Goal: Task Accomplishment & Management: Manage account settings

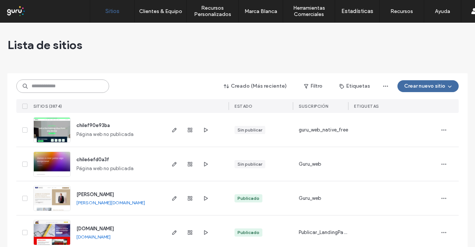
click at [97, 86] on input at bounding box center [62, 85] width 93 height 13
paste input "********"
type input "********"
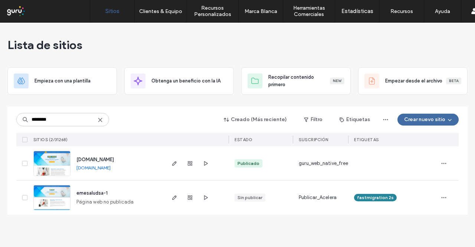
click at [108, 169] on link "www.emesaludsa.com" at bounding box center [93, 168] width 34 height 6
drag, startPoint x: 173, startPoint y: 162, endPoint x: 178, endPoint y: 155, distance: 8.5
click at [173, 162] on icon "button" at bounding box center [174, 163] width 6 height 6
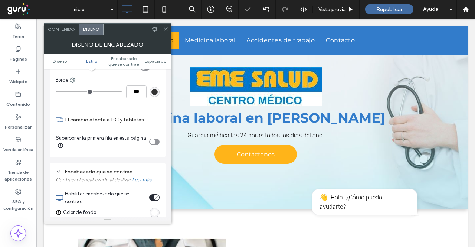
scroll to position [29, 0]
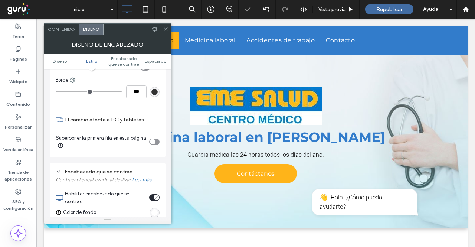
click at [165, 27] on icon at bounding box center [166, 29] width 6 height 6
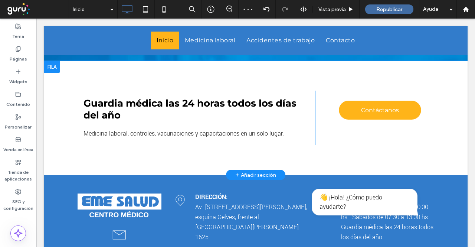
scroll to position [788, 0]
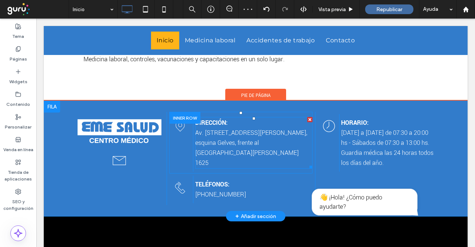
click at [224, 151] on span "esquina Gelves, frente al Hospital Escobar BUENOS AIRES 1625" at bounding box center [246, 152] width 103 height 29
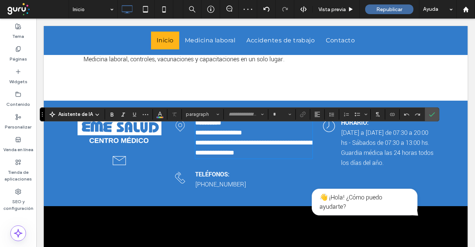
type input "**********"
type input "**"
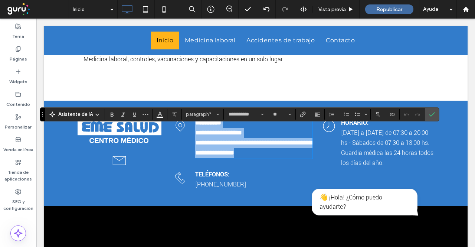
drag, startPoint x: 242, startPoint y: 159, endPoint x: 241, endPoint y: 166, distance: 7.2
click at [251, 158] on p "**********" at bounding box center [253, 148] width 117 height 20
click at [239, 156] on span "**********" at bounding box center [253, 147] width 117 height 17
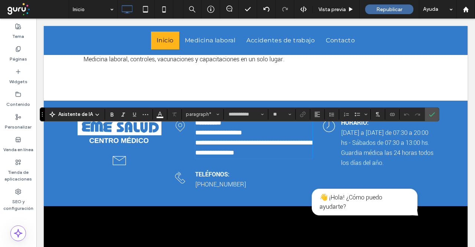
click at [231, 156] on span "**********" at bounding box center [253, 147] width 117 height 17
drag, startPoint x: 233, startPoint y: 163, endPoint x: 187, endPoint y: 165, distance: 46.8
click at [187, 161] on div "**********" at bounding box center [240, 137] width 143 height 47
drag, startPoint x: 227, startPoint y: 142, endPoint x: 229, endPoint y: 146, distance: 4.8
click at [227, 136] on span "**********" at bounding box center [218, 132] width 47 height 7
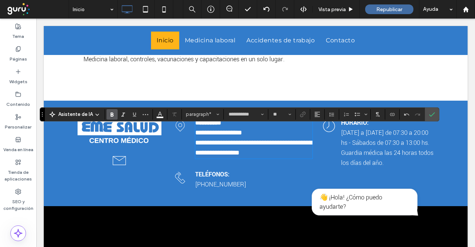
click at [268, 128] on p "**********" at bounding box center [253, 123] width 117 height 10
click at [393, 160] on span "Guardia médica las 24 horas todos los días del año." at bounding box center [387, 157] width 92 height 19
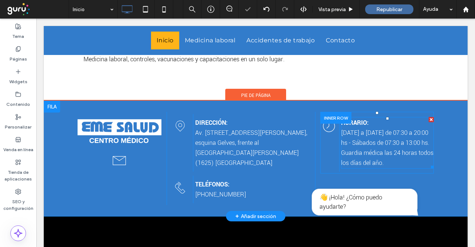
click at [395, 167] on span "Guardia médica las 24 horas todos los días del año." at bounding box center [387, 157] width 92 height 19
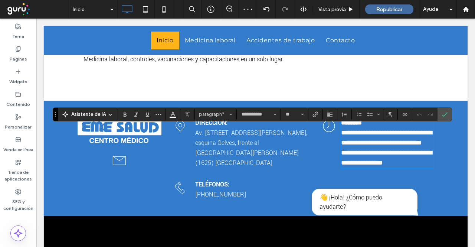
click at [411, 168] on p "**********" at bounding box center [387, 158] width 93 height 20
click at [373, 146] on span "**********" at bounding box center [386, 137] width 91 height 17
click at [357, 146] on span "**********" at bounding box center [386, 137] width 91 height 17
click at [378, 166] on span "**********" at bounding box center [386, 157] width 91 height 17
drag, startPoint x: 398, startPoint y: 166, endPoint x: 425, endPoint y: 123, distance: 50.2
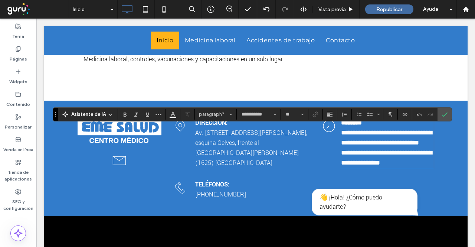
click at [398, 166] on span "**********" at bounding box center [386, 157] width 91 height 17
click at [353, 146] on span "**********" at bounding box center [386, 137] width 91 height 17
drag, startPoint x: 482, startPoint y: 132, endPoint x: 383, endPoint y: 84, distance: 109.8
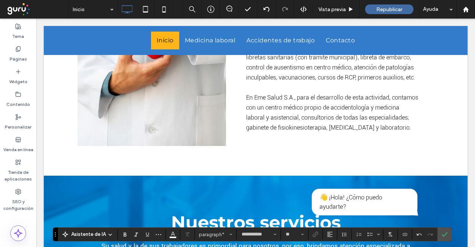
scroll to position [260, 0]
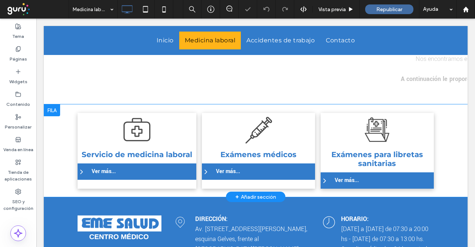
scroll to position [260, 0]
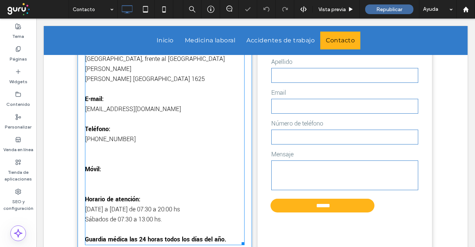
scroll to position [326, 0]
click at [149, 105] on span "cobranzasemesalud@emesalud.com.ar" at bounding box center [133, 109] width 96 height 9
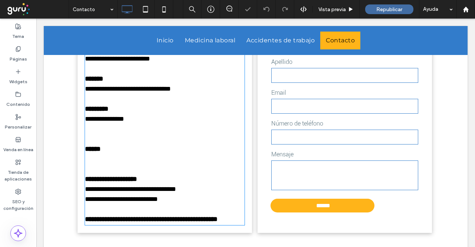
type input "**********"
type input "**"
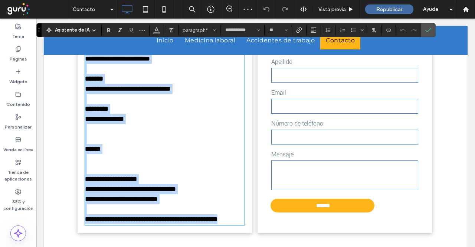
click at [153, 88] on span "**********" at bounding box center [128, 88] width 86 height 7
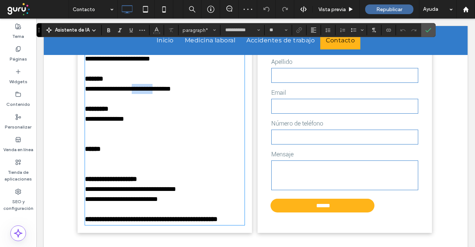
click at [153, 88] on span "**********" at bounding box center [128, 88] width 86 height 7
drag, startPoint x: 180, startPoint y: 96, endPoint x: 181, endPoint y: 92, distance: 4.8
click at [180, 96] on p at bounding box center [164, 99] width 159 height 10
drag, startPoint x: 188, startPoint y: 88, endPoint x: 71, endPoint y: 93, distance: 116.9
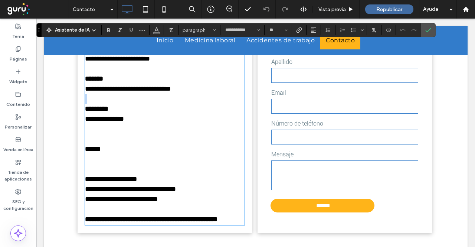
click at [71, 94] on div "**********" at bounding box center [256, 132] width 424 height 259
click at [297, 29] on use "Enlace" at bounding box center [299, 30] width 6 height 6
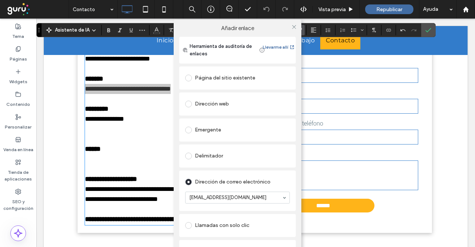
paste input "**********"
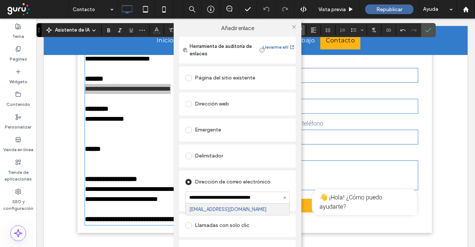
drag, startPoint x: 212, startPoint y: 197, endPoint x: 218, endPoint y: 182, distance: 16.5
click at [212, 195] on input "**********" at bounding box center [235, 197] width 93 height 5
type input "**********"
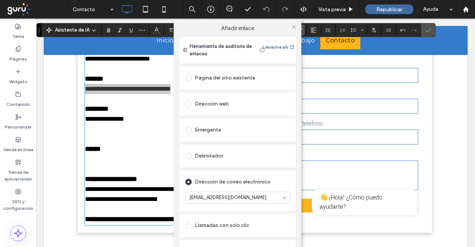
click at [218, 182] on div "Dirección de correo electrónico" at bounding box center [237, 182] width 105 height 12
click at [294, 27] on icon at bounding box center [294, 27] width 6 height 6
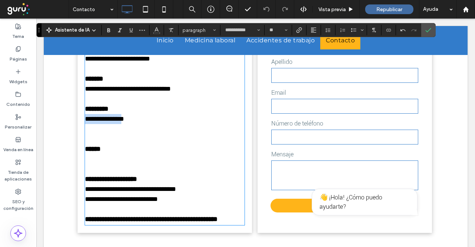
drag, startPoint x: 121, startPoint y: 118, endPoint x: 79, endPoint y: 122, distance: 42.8
click at [79, 122] on div "**********" at bounding box center [165, 122] width 174 height 221
click at [99, 128] on p at bounding box center [164, 129] width 159 height 10
drag, startPoint x: 111, startPoint y: 164, endPoint x: 102, endPoint y: 166, distance: 8.3
click at [78, 154] on div "**********" at bounding box center [165, 122] width 174 height 221
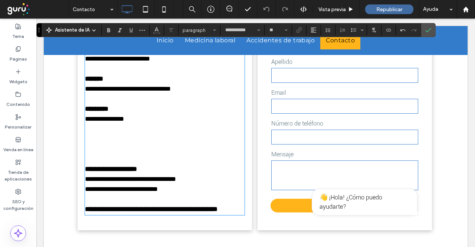
click at [102, 134] on p at bounding box center [164, 139] width 159 height 10
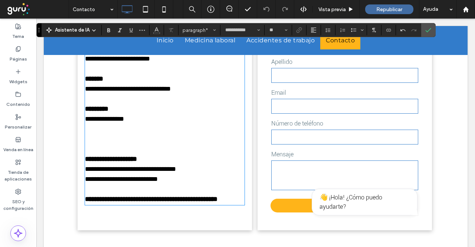
click at [101, 134] on p at bounding box center [164, 129] width 159 height 10
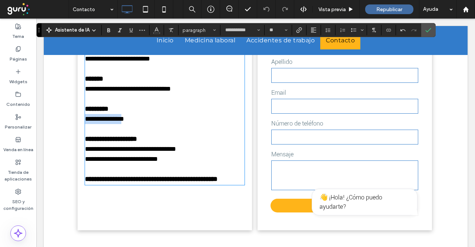
drag, startPoint x: 124, startPoint y: 119, endPoint x: 76, endPoint y: 121, distance: 48.6
click at [78, 121] on div "**********" at bounding box center [165, 102] width 174 height 181
copy span
click at [296, 28] on icon "Enlace" at bounding box center [299, 30] width 6 height 6
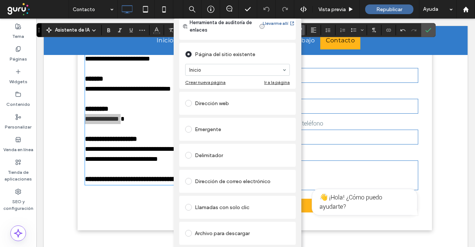
click at [210, 201] on div "Llamadas con solo clic" at bounding box center [237, 207] width 105 height 12
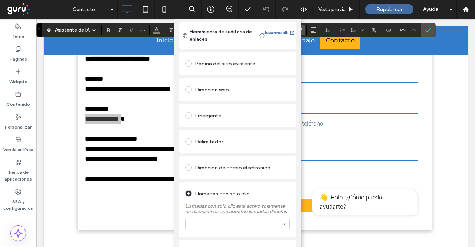
scroll to position [28, 0]
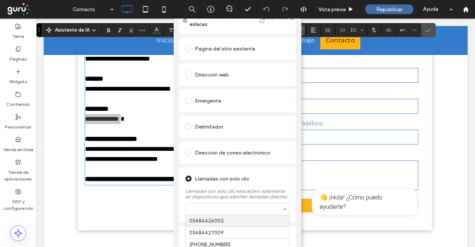
paste input "**********"
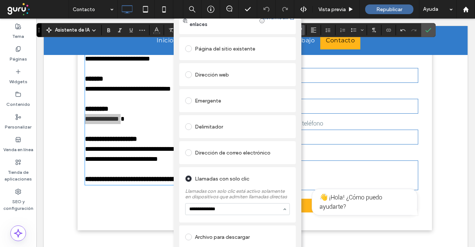
drag, startPoint x: 211, startPoint y: 210, endPoint x: 221, endPoint y: 216, distance: 12.1
click at [211, 210] on input "**********" at bounding box center [235, 208] width 93 height 5
click at [201, 211] on input "**********" at bounding box center [235, 208] width 93 height 5
drag, startPoint x: 207, startPoint y: 210, endPoint x: 211, endPoint y: 198, distance: 12.2
click at [208, 208] on input "**********" at bounding box center [235, 208] width 93 height 5
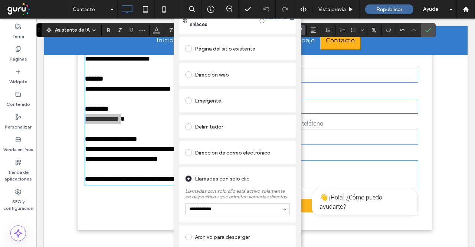
type input "**********"
click at [212, 195] on label "Llamadas con solo clic está activo solamente en dispositivos que admiten llamad…" at bounding box center [237, 191] width 105 height 15
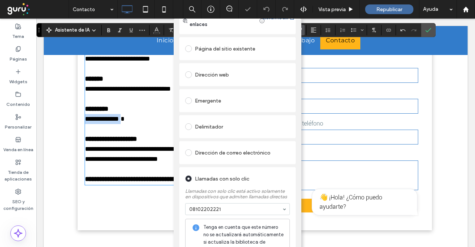
scroll to position [0, 0]
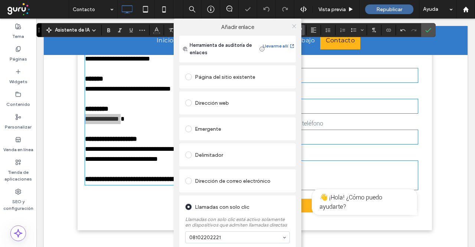
click at [291, 26] on icon at bounding box center [294, 26] width 6 height 6
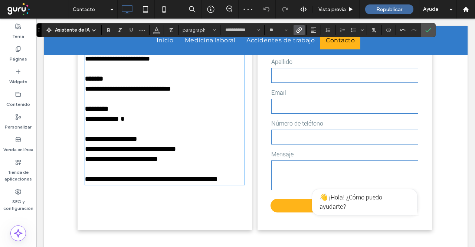
click at [223, 181] on p "**********" at bounding box center [164, 179] width 159 height 10
click at [297, 123] on label "Número de teléfono" at bounding box center [344, 123] width 147 height 10
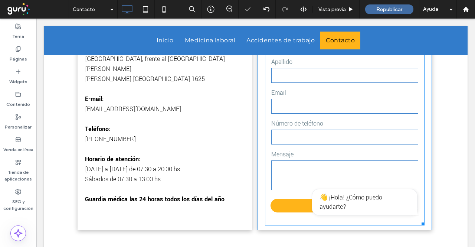
drag, startPoint x: 316, startPoint y: 92, endPoint x: 276, endPoint y: 93, distance: 40.1
click at [316, 92] on label "Email" at bounding box center [344, 93] width 147 height 10
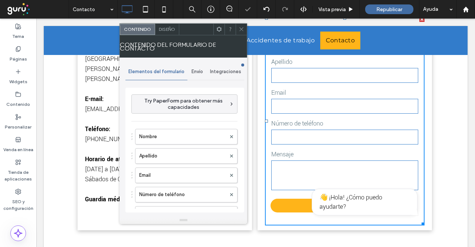
drag, startPoint x: 195, startPoint y: 72, endPoint x: 194, endPoint y: 80, distance: 9.1
click at [195, 72] on span "Envío" at bounding box center [196, 72] width 11 height 6
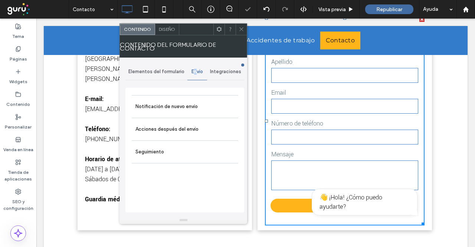
click at [193, 108] on label "Notificación de nuevo envío" at bounding box center [184, 106] width 99 height 15
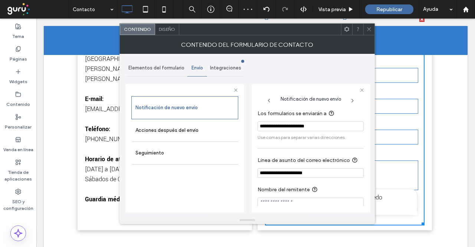
click at [368, 29] on icon at bounding box center [369, 29] width 6 height 6
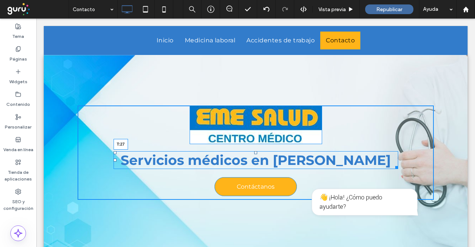
click at [254, 154] on div at bounding box center [255, 152] width 3 height 3
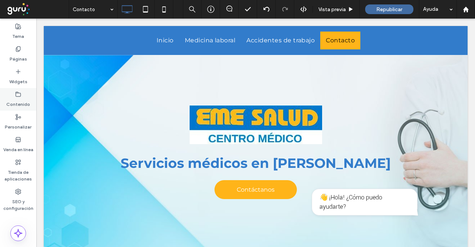
click at [26, 102] on label "Contenido" at bounding box center [18, 102] width 24 height 10
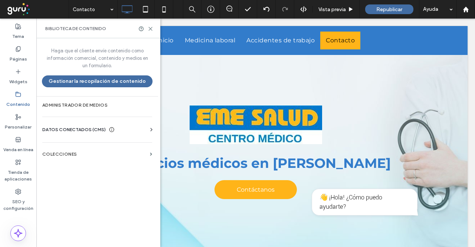
click at [82, 128] on span "DATOS CONECTADOS (CMS)" at bounding box center [73, 129] width 63 height 7
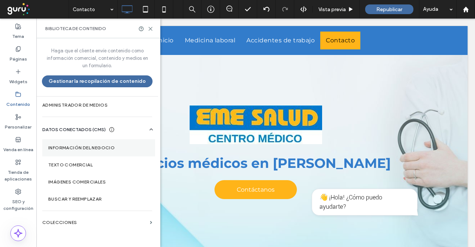
click at [83, 149] on label "Información del negocio" at bounding box center [98, 147] width 101 height 5
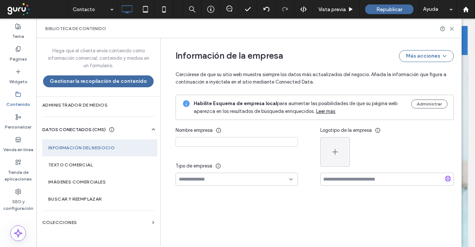
type input "**********"
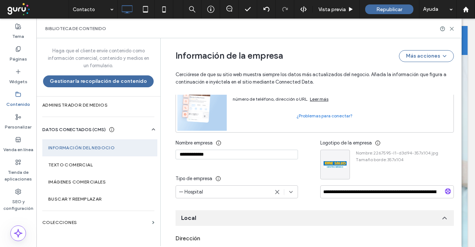
scroll to position [59, 0]
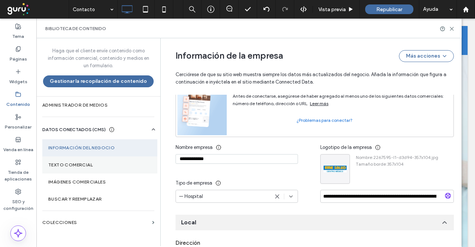
drag, startPoint x: 228, startPoint y: 159, endPoint x: 154, endPoint y: 158, distance: 74.9
click at [142, 157] on div "Haga que el cliente envíe contenido como información comercial, contenido y med…" at bounding box center [248, 142] width 425 height 208
click at [344, 196] on input "**********" at bounding box center [387, 195] width 134 height 13
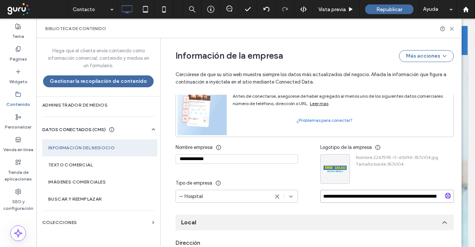
paste input
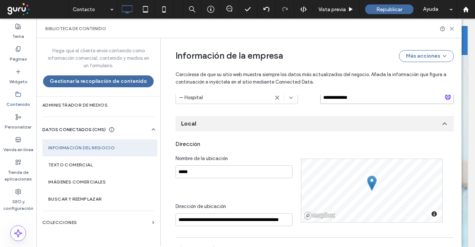
scroll to position [171, 0]
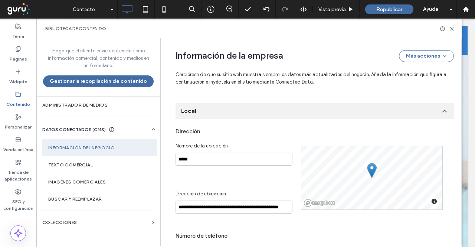
type input "**********"
drag, startPoint x: 224, startPoint y: 158, endPoint x: 139, endPoint y: 154, distance: 85.4
click at [139, 154] on div "Haga que el cliente envíe contenido como información comercial, contenido y med…" at bounding box center [248, 142] width 425 height 208
paste input "********"
type input "**********"
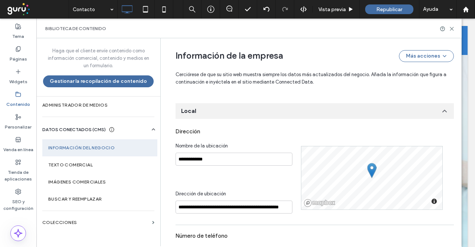
click at [253, 132] on div "Dirección" at bounding box center [314, 131] width 278 height 14
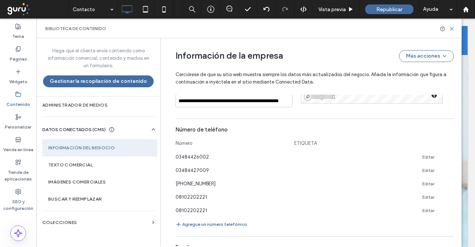
scroll to position [321, 0]
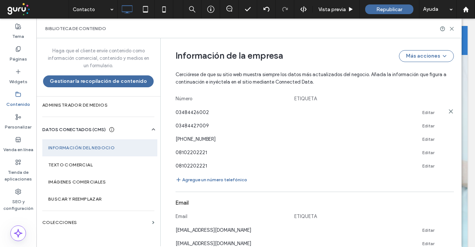
click at [449, 112] on use at bounding box center [450, 110] width 3 height 3
click at [449, 123] on use at bounding box center [450, 124] width 3 height 3
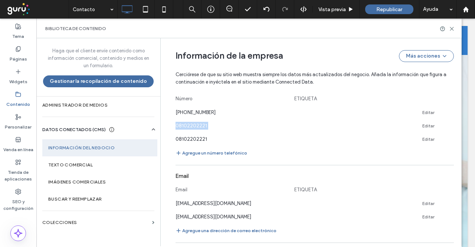
click at [449, 112] on use at bounding box center [450, 110] width 3 height 3
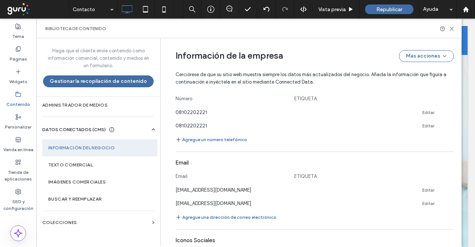
click at [449, 112] on use at bounding box center [450, 110] width 3 height 3
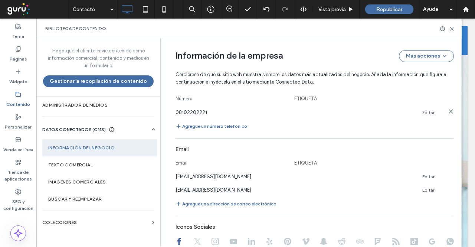
drag, startPoint x: 424, startPoint y: 111, endPoint x: 388, endPoint y: 112, distance: 36.0
click at [417, 112] on div "08102202221 Editar" at bounding box center [307, 112] width 265 height 8
click at [426, 112] on link "Editar" at bounding box center [428, 112] width 12 height 6
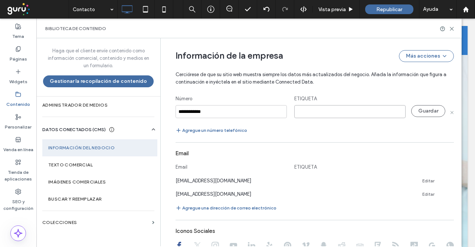
click at [336, 110] on input at bounding box center [349, 111] width 111 height 13
type input "********"
click at [428, 111] on button "Guardar" at bounding box center [428, 111] width 34 height 12
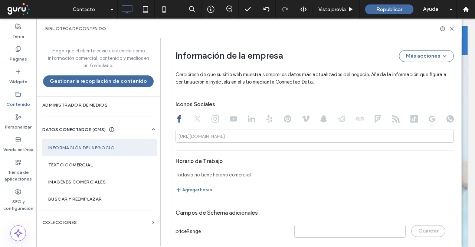
scroll to position [465, 0]
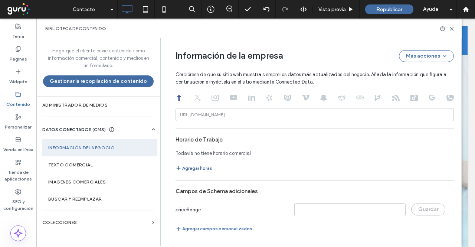
click at [194, 167] on button "Agregar horas" at bounding box center [193, 168] width 37 height 9
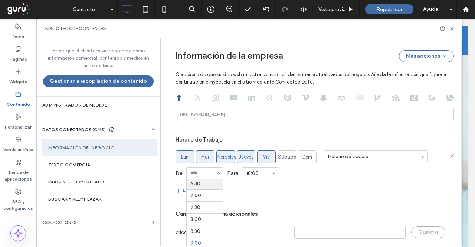
scroll to position [144, 0]
drag, startPoint x: 199, startPoint y: 221, endPoint x: 244, endPoint y: 181, distance: 60.7
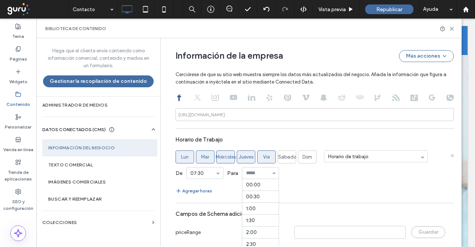
scroll to position [436, 0]
drag, startPoint x: 300, startPoint y: 186, endPoint x: 280, endPoint y: 162, distance: 31.3
click at [300, 184] on section "Horario de Trabajo Lun Mar Miércoles Jueves Vie Sábado Dom Horario de trabajo D…" at bounding box center [314, 163] width 278 height 63
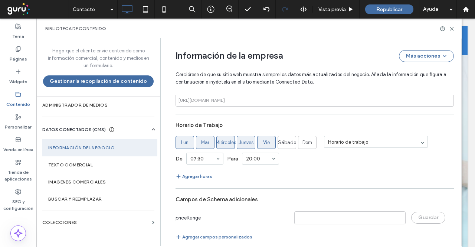
scroll to position [487, 0]
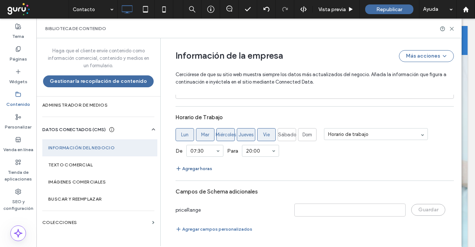
click at [198, 164] on button "Agregar horas" at bounding box center [193, 168] width 37 height 9
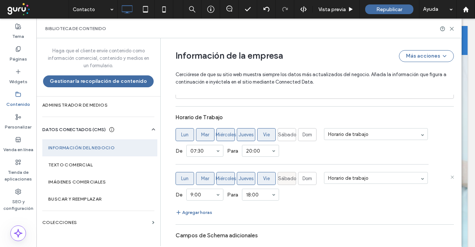
click at [281, 179] on span "Sábado" at bounding box center [287, 178] width 18 height 7
drag, startPoint x: 263, startPoint y: 180, endPoint x: 244, endPoint y: 178, distance: 18.7
click at [263, 180] on span "Vie" at bounding box center [266, 178] width 7 height 7
click at [242, 178] on span "Jueves" at bounding box center [245, 178] width 15 height 7
click at [217, 177] on span "Miércoles" at bounding box center [225, 178] width 20 height 7
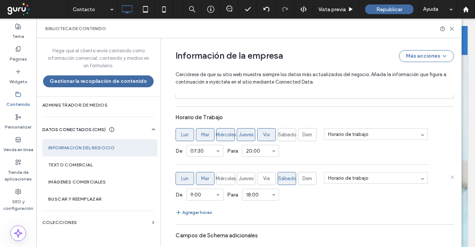
drag, startPoint x: 201, startPoint y: 178, endPoint x: 194, endPoint y: 178, distance: 7.8
click at [201, 178] on span "Mar" at bounding box center [205, 178] width 8 height 7
click at [186, 181] on span "Lun" at bounding box center [184, 178] width 7 height 7
drag, startPoint x: 194, startPoint y: 191, endPoint x: 205, endPoint y: 196, distance: 11.6
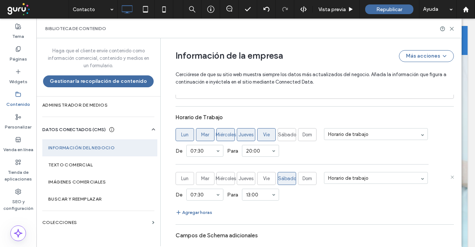
click at [294, 214] on div "Agregar horas" at bounding box center [314, 212] width 278 height 9
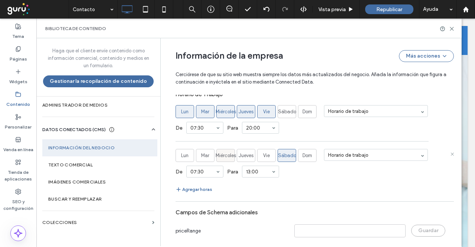
scroll to position [531, 0]
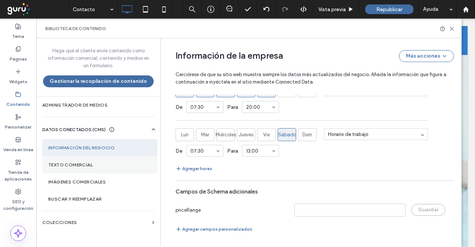
click at [102, 163] on label "Texto comercial" at bounding box center [99, 164] width 103 height 5
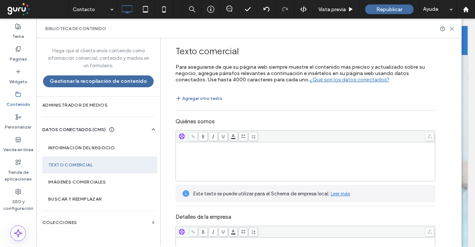
scroll to position [0, 0]
click at [217, 156] on div "Rich Text Editor" at bounding box center [305, 161] width 257 height 37
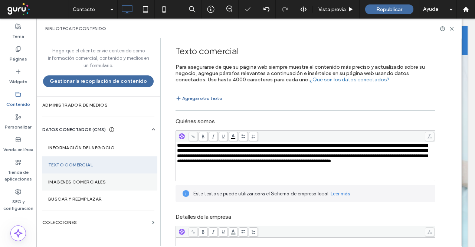
click at [98, 185] on section "Imágenes comerciales" at bounding box center [99, 181] width 115 height 17
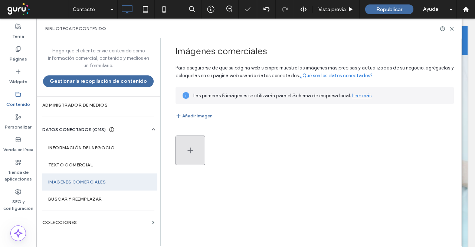
click at [188, 149] on icon "button" at bounding box center [190, 150] width 9 height 9
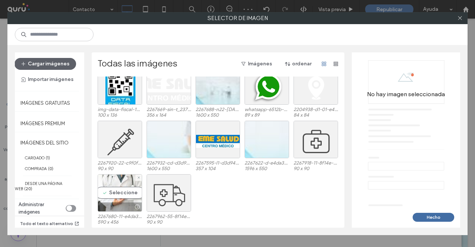
click at [116, 192] on div "Seleccione" at bounding box center [120, 192] width 45 height 37
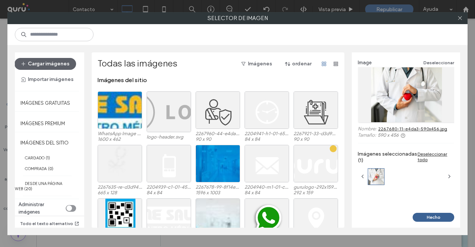
click at [432, 214] on button "Hecho" at bounding box center [433, 216] width 42 height 9
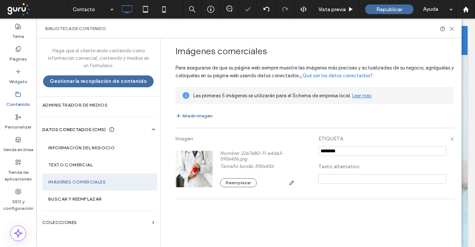
drag, startPoint x: 351, startPoint y: 149, endPoint x: 278, endPoint y: 145, distance: 72.8
click at [278, 145] on div "Imagen Nombre: 2267680-11-e4da3-590x456.jpg Tamaño borde: 590x456 Reemplazar ET…" at bounding box center [314, 163] width 278 height 63
type input "*"
type input "*********"
type input "*"
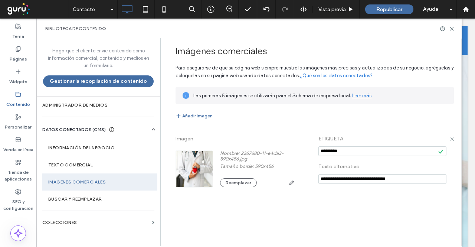
type input "**********"
drag, startPoint x: 278, startPoint y: 144, endPoint x: 254, endPoint y: 141, distance: 24.7
click at [277, 145] on label "Imagen" at bounding box center [239, 140] width 128 height 17
click at [102, 144] on section "Información del negocio" at bounding box center [99, 147] width 115 height 17
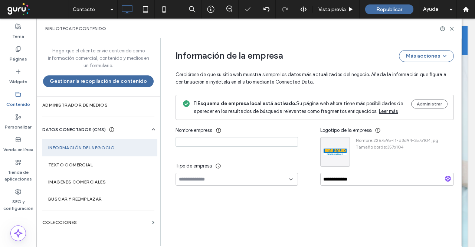
type input "**********"
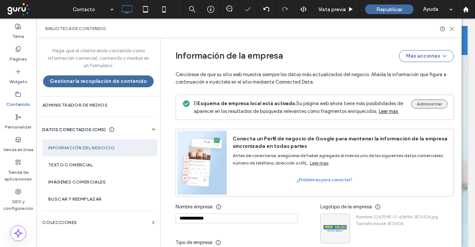
click at [436, 104] on button "Administrar" at bounding box center [429, 103] width 36 height 9
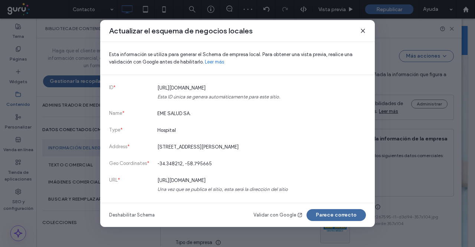
drag, startPoint x: 323, startPoint y: 214, endPoint x: 237, endPoint y: 158, distance: 103.1
click at [324, 213] on button "Parece correcto" at bounding box center [335, 215] width 59 height 12
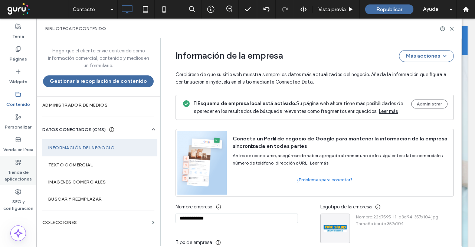
click at [18, 166] on label "Tienda de aplicaciones" at bounding box center [18, 173] width 36 height 17
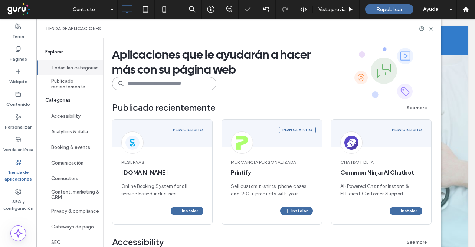
drag, startPoint x: 179, startPoint y: 82, endPoint x: 182, endPoint y: 79, distance: 4.2
click at [182, 79] on input at bounding box center [164, 83] width 104 height 13
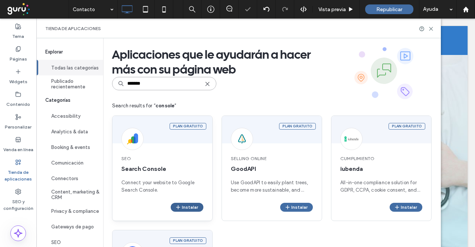
type input "*******"
click at [185, 208] on button "Instalar" at bounding box center [187, 206] width 33 height 9
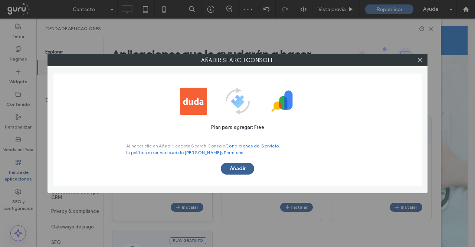
click at [228, 168] on button "Añadir" at bounding box center [237, 168] width 33 height 12
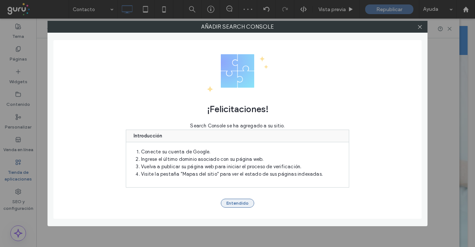
click at [236, 203] on button "Entendido" at bounding box center [237, 202] width 33 height 9
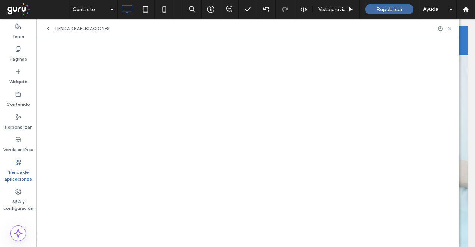
click at [449, 29] on use at bounding box center [449, 28] width 3 height 3
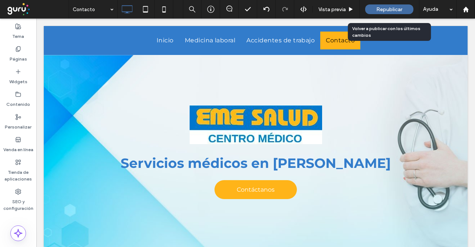
click at [397, 10] on span "Republicar" at bounding box center [389, 9] width 26 height 6
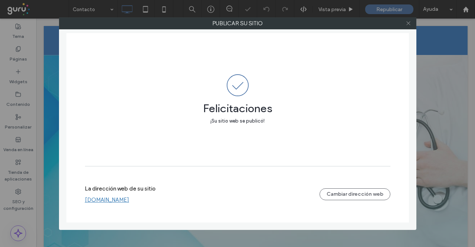
click at [406, 22] on icon at bounding box center [408, 23] width 6 height 6
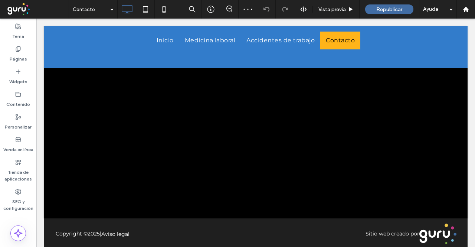
scroll to position [526, 0]
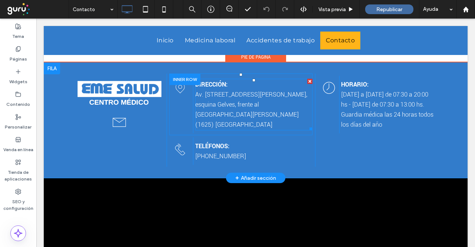
click at [275, 108] on span "esquina Gelves, frente al Hospital Escobar (1625) Buenos Aires" at bounding box center [246, 114] width 103 height 29
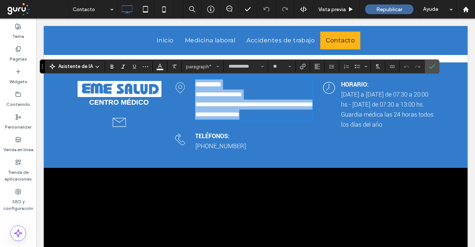
click at [262, 109] on p "**********" at bounding box center [253, 109] width 117 height 20
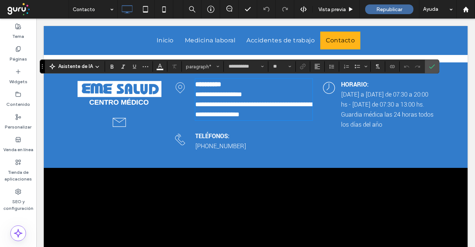
click at [254, 96] on p "**********" at bounding box center [253, 94] width 117 height 10
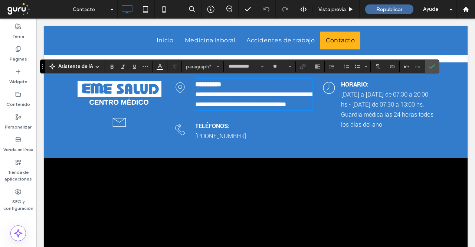
click at [282, 96] on span "**********" at bounding box center [253, 99] width 117 height 17
click at [238, 93] on span "**********" at bounding box center [253, 99] width 117 height 17
click at [240, 106] on span "**********" at bounding box center [253, 99] width 117 height 17
click at [429, 66] on icon "Confirmar" at bounding box center [432, 66] width 6 height 6
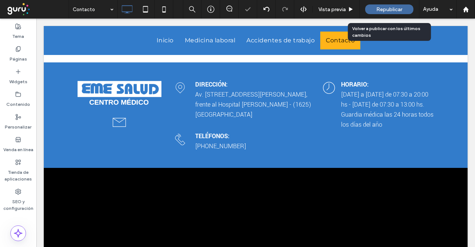
drag, startPoint x: 386, startPoint y: 7, endPoint x: 369, endPoint y: 0, distance: 18.6
click at [386, 7] on span "Republicar" at bounding box center [389, 9] width 26 height 6
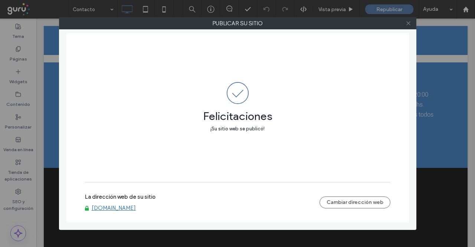
click at [407, 23] on icon at bounding box center [408, 23] width 6 height 6
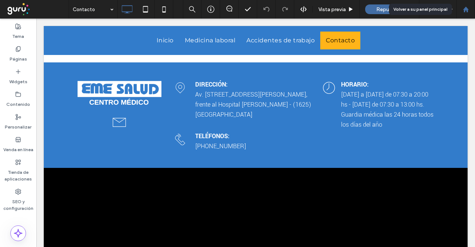
click at [468, 9] on icon at bounding box center [465, 9] width 6 height 6
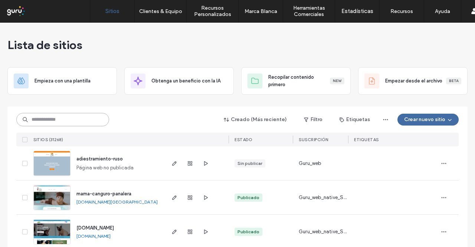
click at [95, 118] on input at bounding box center [62, 119] width 93 height 13
paste input "********"
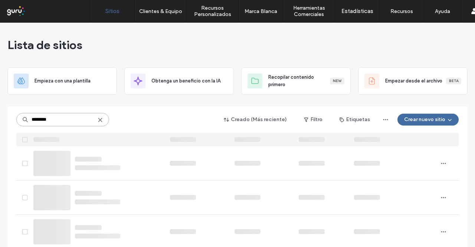
type input "********"
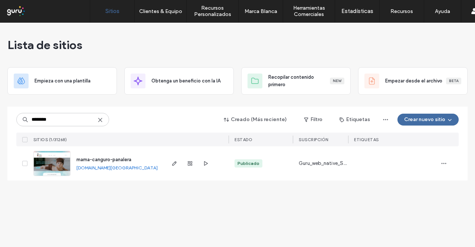
click at [132, 169] on link "mama-canguro-panalera.argentina.publicar.guru" at bounding box center [116, 168] width 81 height 6
click at [174, 164] on icon "button" at bounding box center [174, 163] width 6 height 6
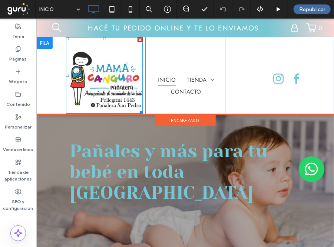
click at [119, 82] on img at bounding box center [104, 75] width 77 height 76
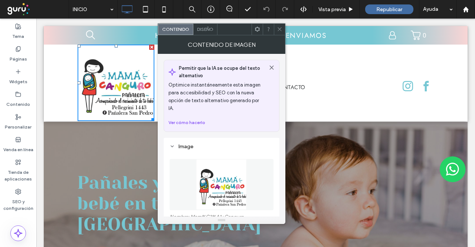
click at [243, 169] on img at bounding box center [222, 184] width 52 height 51
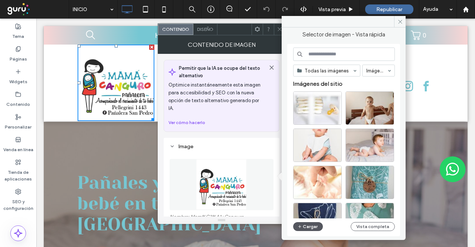
click at [316, 228] on button "Cargar" at bounding box center [308, 226] width 30 height 9
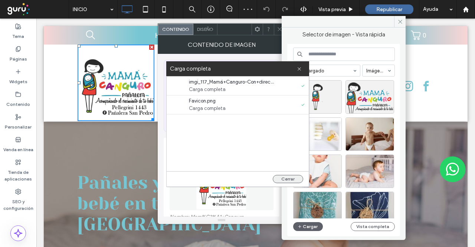
click at [287, 178] on button "Cerrar" at bounding box center [288, 179] width 30 height 8
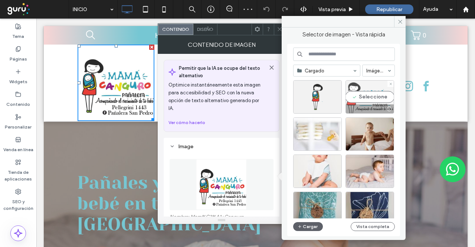
click at [334, 86] on div "Seleccione" at bounding box center [369, 96] width 49 height 33
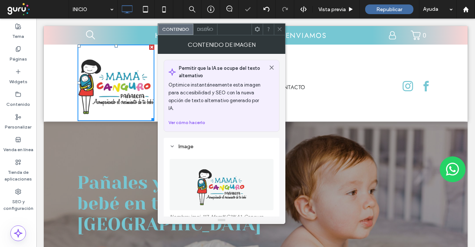
click at [280, 29] on use at bounding box center [279, 29] width 4 height 4
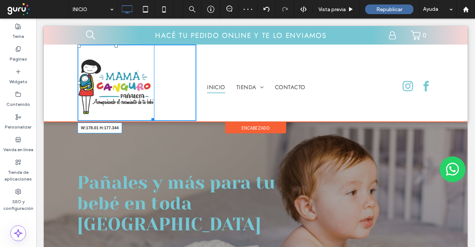
drag, startPoint x: 148, startPoint y: 118, endPoint x: 188, endPoint y: 128, distance: 40.9
click at [149, 115] on div at bounding box center [152, 118] width 6 height 6
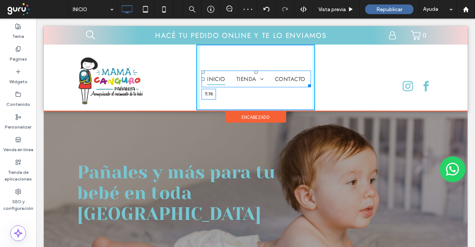
drag, startPoint x: 253, startPoint y: 80, endPoint x: 354, endPoint y: 99, distance: 102.6
click at [256, 73] on nav "INICIO TIENDA Higiene y alimentación Juguetes y accesorios Mamaderas y chupetes…" at bounding box center [255, 78] width 109 height 17
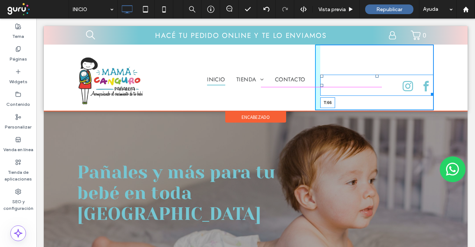
drag, startPoint x: 373, startPoint y: 75, endPoint x: 411, endPoint y: 88, distance: 40.3
click at [334, 75] on div at bounding box center [376, 76] width 3 height 3
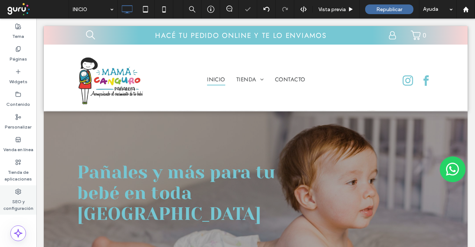
click at [28, 207] on label "SEO y configuración" at bounding box center [18, 202] width 36 height 17
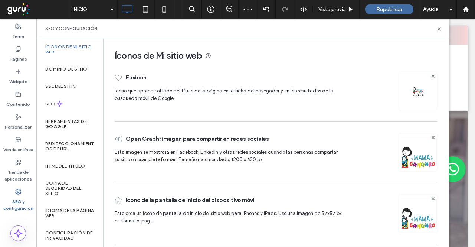
click at [334, 90] on div at bounding box center [417, 91] width 39 height 39
click at [334, 86] on img at bounding box center [418, 91] width 12 height 12
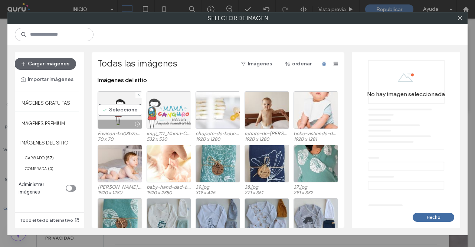
drag, startPoint x: 108, startPoint y: 100, endPoint x: 145, endPoint y: 112, distance: 38.8
click at [112, 98] on div "Seleccione" at bounding box center [120, 109] width 45 height 37
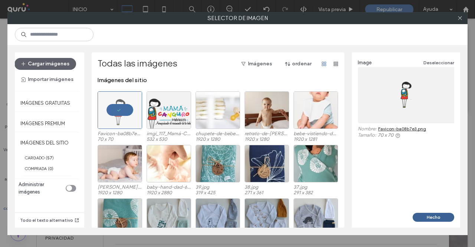
click at [334, 219] on button "Hecho" at bounding box center [433, 216] width 42 height 9
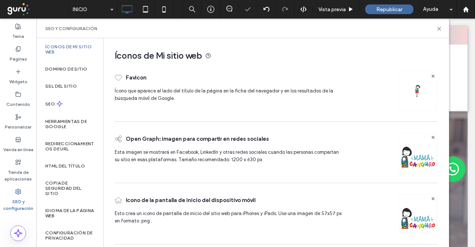
click at [334, 159] on img at bounding box center [418, 162] width 38 height 50
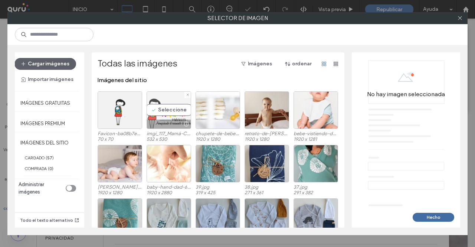
drag, startPoint x: 173, startPoint y: 115, endPoint x: 230, endPoint y: 139, distance: 61.8
click at [174, 115] on div "Seleccione" at bounding box center [168, 109] width 45 height 37
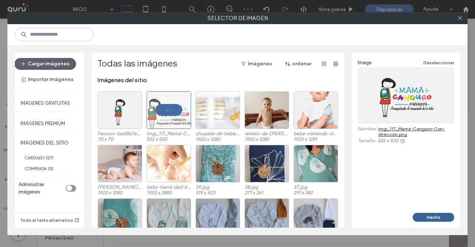
click at [334, 218] on button "Hecho" at bounding box center [433, 216] width 42 height 9
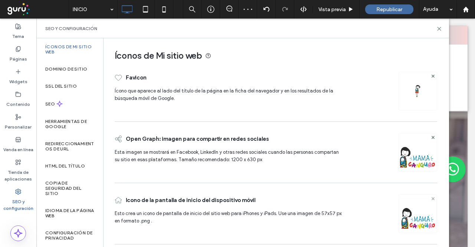
click at [334, 198] on icon at bounding box center [432, 198] width 3 height 3
click at [334, 27] on icon at bounding box center [439, 29] width 6 height 6
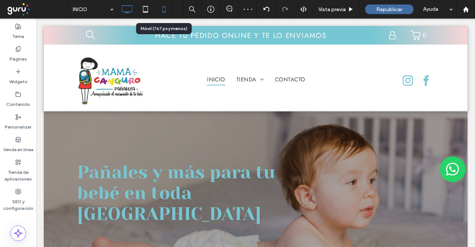
click at [163, 11] on use at bounding box center [163, 9] width 3 height 6
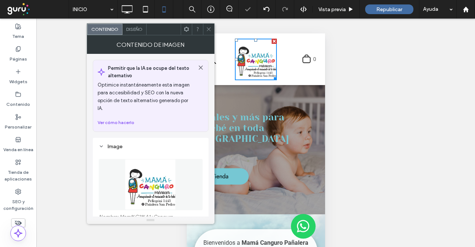
click at [159, 159] on img at bounding box center [151, 184] width 52 height 51
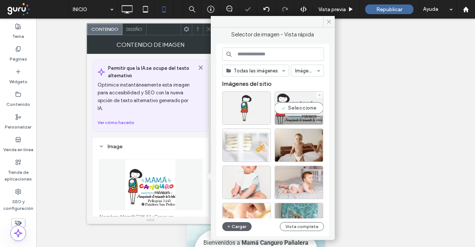
click at [304, 115] on div at bounding box center [299, 119] width 48 height 9
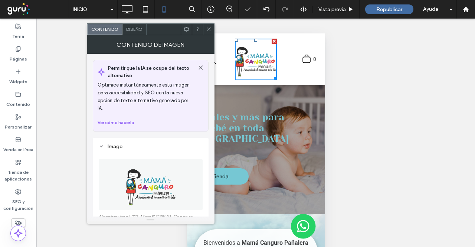
drag, startPoint x: 43, startPoint y: 6, endPoint x: 210, endPoint y: 27, distance: 168.9
click at [210, 27] on icon at bounding box center [209, 29] width 6 height 6
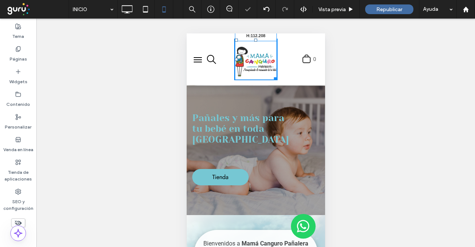
drag, startPoint x: 278, startPoint y: 85, endPoint x: 282, endPoint y: 90, distance: 6.6
drag, startPoint x: 271, startPoint y: 78, endPoint x: 279, endPoint y: 89, distance: 13.8
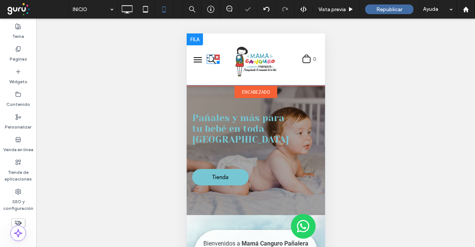
click at [212, 62] on icon "search" at bounding box center [211, 60] width 10 height 10
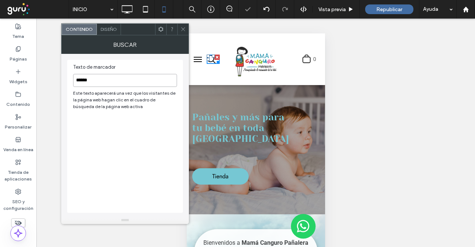
drag, startPoint x: 114, startPoint y: 75, endPoint x: 27, endPoint y: 6, distance: 110.9
click at [114, 75] on input "******" at bounding box center [125, 80] width 104 height 13
click at [185, 31] on div at bounding box center [182, 29] width 11 height 11
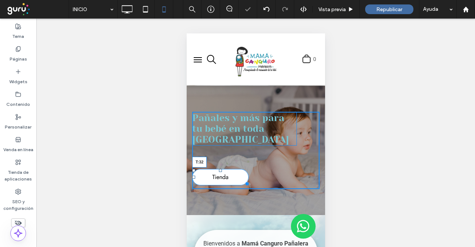
drag, startPoint x: 220, startPoint y: 170, endPoint x: 225, endPoint y: 158, distance: 12.8
click at [225, 169] on link "Tienda T:32" at bounding box center [220, 177] width 56 height 16
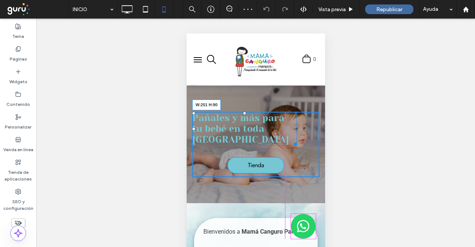
drag, startPoint x: 294, startPoint y: 143, endPoint x: 439, endPoint y: 193, distance: 153.9
click at [291, 142] on div at bounding box center [294, 143] width 6 height 6
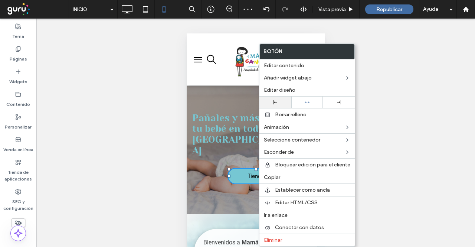
click at [279, 100] on div at bounding box center [275, 102] width 24 height 4
click at [233, 103] on div "Pañales y más para tu bebé en toda Argentina Tienda Click To Paste Fila + Añadi…" at bounding box center [255, 150] width 138 height 128
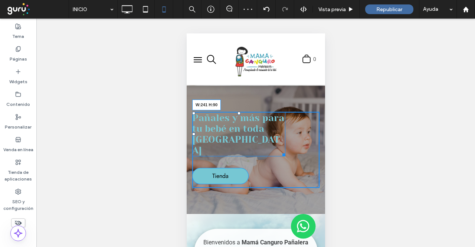
drag, startPoint x: 281, startPoint y: 142, endPoint x: 278, endPoint y: 142, distance: 3.7
click at [279, 151] on div at bounding box center [282, 154] width 6 height 6
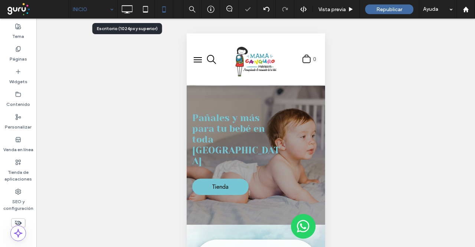
click at [131, 6] on icon at bounding box center [126, 9] width 15 height 15
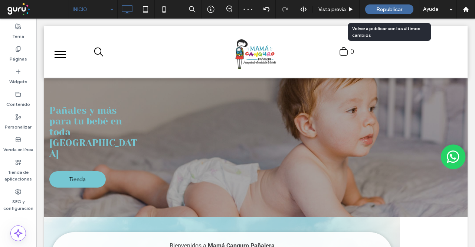
click at [334, 9] on span "Republicar" at bounding box center [389, 9] width 26 height 6
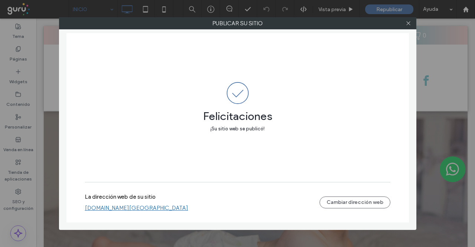
click at [188, 209] on link "[DOMAIN_NAME][GEOGRAPHIC_DATA]" at bounding box center [136, 207] width 103 height 7
click at [334, 24] on icon at bounding box center [408, 23] width 6 height 6
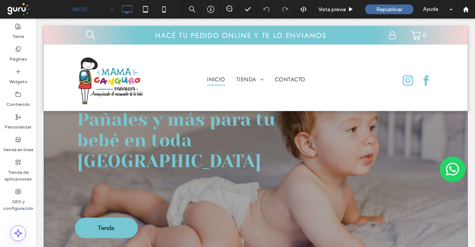
scroll to position [37, 0]
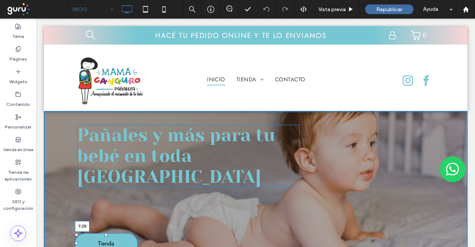
drag, startPoint x: 107, startPoint y: 211, endPoint x: 108, endPoint y: 176, distance: 35.2
click at [108, 176] on div "Pañales y más para tu bebé en toda Argentina Tienda T:29 Click To Paste" at bounding box center [256, 182] width 424 height 142
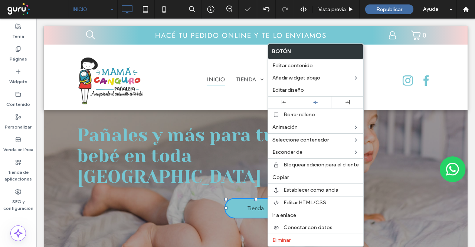
click at [286, 99] on div at bounding box center [284, 101] width 32 height 11
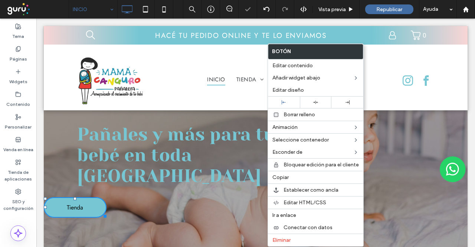
click at [157, 185] on div "Pañales y más para tu bebé en toda Argentina Tienda Click To Paste" at bounding box center [256, 164] width 424 height 107
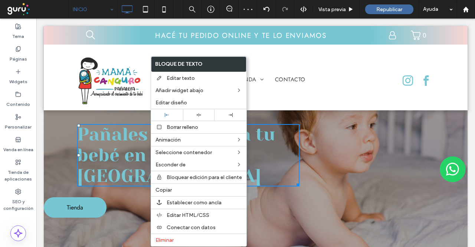
click at [178, 113] on div at bounding box center [167, 115] width 24 height 4
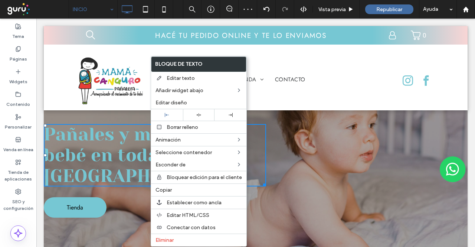
click at [93, 115] on div "Pañales y más para tu bebé en toda Argentina Tienda Click To Paste" at bounding box center [256, 164] width 424 height 107
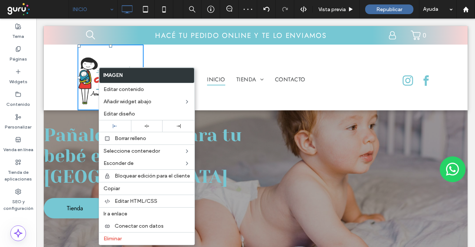
drag, startPoint x: 113, startPoint y: 124, endPoint x: 94, endPoint y: 119, distance: 19.6
click at [113, 124] on use at bounding box center [115, 126] width 4 height 4
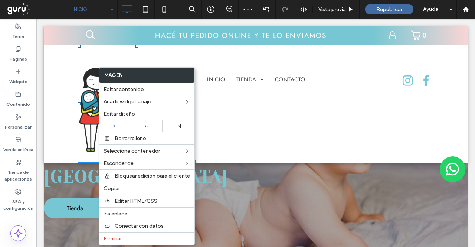
drag, startPoint x: 52, startPoint y: 87, endPoint x: 65, endPoint y: 90, distance: 13.4
click at [55, 87] on div "Click To Paste INICIO TIENDA Higiene y alimentación Juguetes y accesorios Mamad…" at bounding box center [256, 104] width 424 height 118
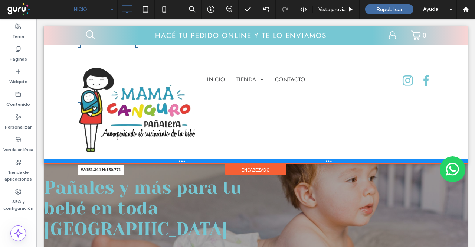
drag, startPoint x: 188, startPoint y: 162, endPoint x: 137, endPoint y: 100, distance: 80.2
click at [137, 100] on div "W:151.344 H:150.771 Click To Paste INICIO TIENDA Higiene y alimentación Juguete…" at bounding box center [256, 104] width 424 height 118
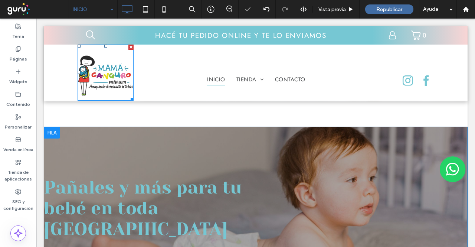
click at [101, 136] on div "Pañales y más para tu bebé en toda Argentina Tienda Click To Paste Fila + Añadi…" at bounding box center [256, 216] width 424 height 181
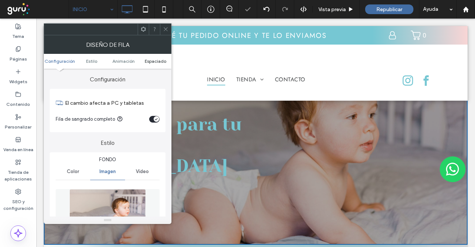
click at [153, 60] on span "Espaciado" at bounding box center [156, 61] width 22 height 6
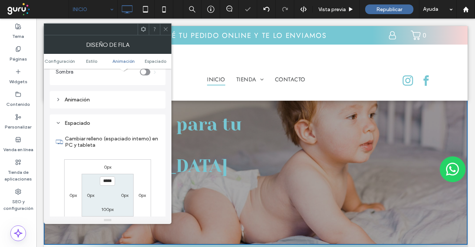
scroll to position [494, 0]
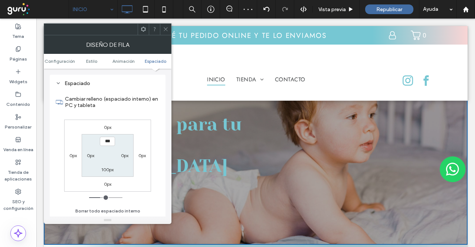
type input "*****"
click at [92, 154] on label "0px" at bounding box center [90, 155] width 7 height 6
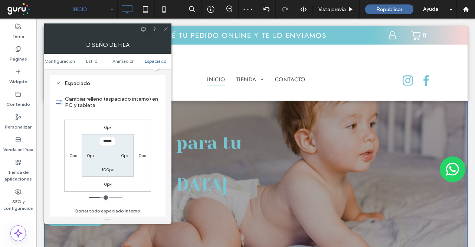
type input "*"
type input "**"
type input "****"
click at [122, 156] on label "0px" at bounding box center [124, 155] width 7 height 6
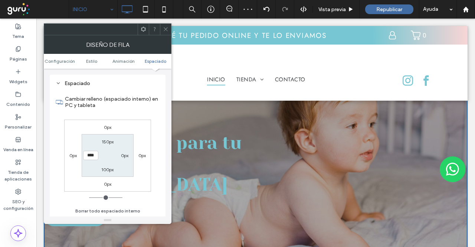
type input "*"
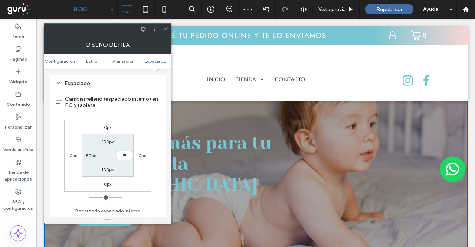
type input "**"
type input "****"
click at [110, 168] on label "100px" at bounding box center [107, 170] width 12 height 6
type input "***"
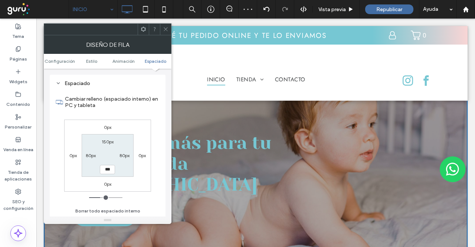
type input "***"
type input "*****"
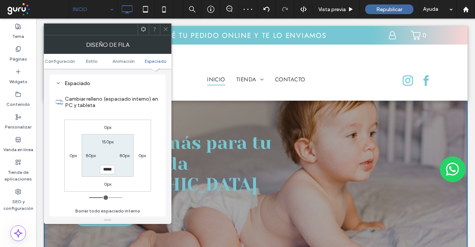
click at [170, 29] on div at bounding box center [165, 29] width 11 height 11
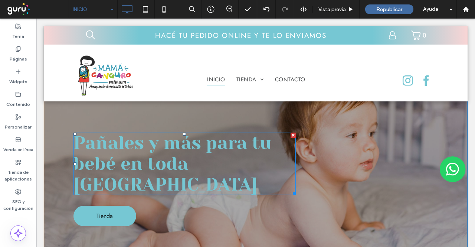
scroll to position [62, 0]
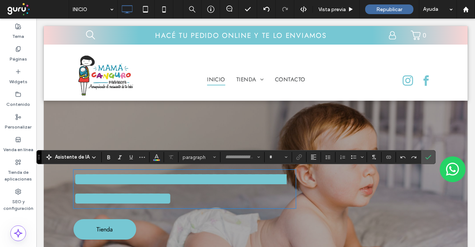
type input "**********"
type input "**"
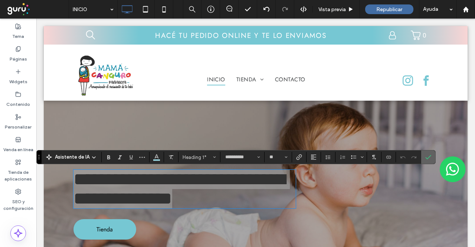
click at [422, 153] on label "Confirmar" at bounding box center [427, 156] width 11 height 13
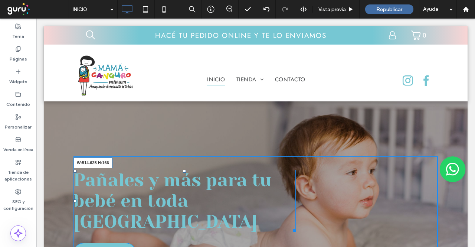
drag, startPoint x: 293, startPoint y: 209, endPoint x: 262, endPoint y: 204, distance: 31.1
click at [262, 204] on div "Pañales y más para tu bebé en toda Argentina W:514.625 H:166" at bounding box center [184, 200] width 222 height 62
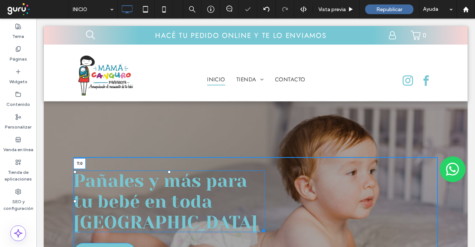
drag, startPoint x: 168, startPoint y: 170, endPoint x: 212, endPoint y: 178, distance: 45.2
click at [165, 170] on div "Pañales y más para tu bebé en toda Argentina T:0" at bounding box center [168, 201] width 191 height 62
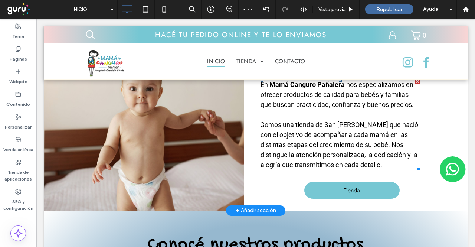
scroll to position [463, 0]
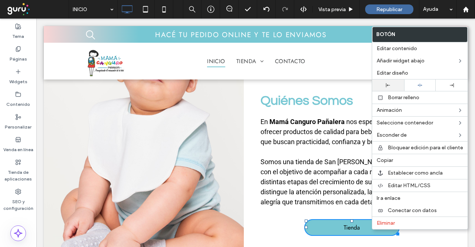
click at [389, 86] on div at bounding box center [388, 84] width 32 height 11
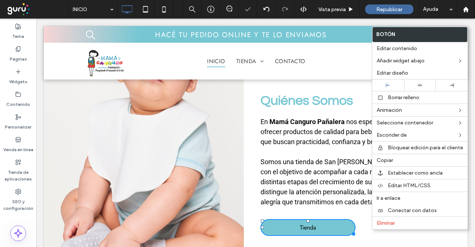
click at [332, 210] on div "Quiénes Somos En Mamá Canguro Pañalera nos especializamos en ofrecer productos …" at bounding box center [344, 159] width 200 height 177
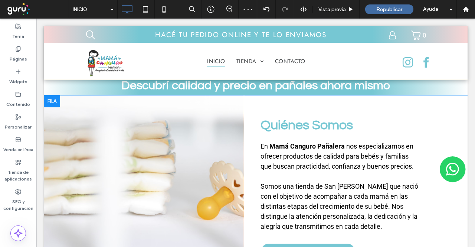
scroll to position [426, 0]
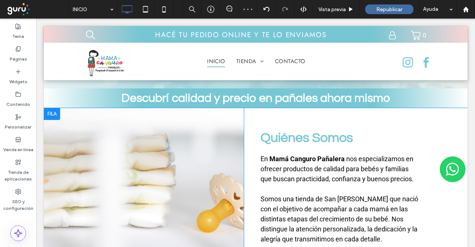
click at [223, 160] on div at bounding box center [144, 196] width 200 height 177
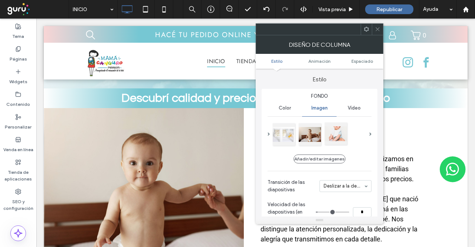
click at [337, 135] on div at bounding box center [335, 133] width 22 height 22
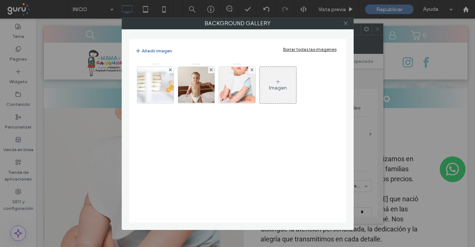
drag, startPoint x: 345, startPoint y: 22, endPoint x: 358, endPoint y: 28, distance: 14.3
click at [345, 22] on icon at bounding box center [346, 23] width 6 height 6
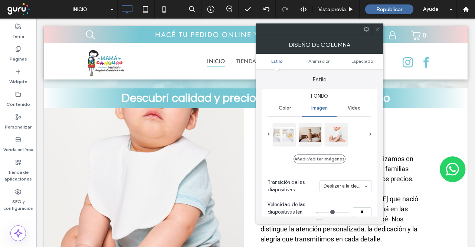
drag, startPoint x: 373, startPoint y: 28, endPoint x: 366, endPoint y: 34, distance: 9.2
click at [373, 29] on div at bounding box center [377, 29] width 11 height 11
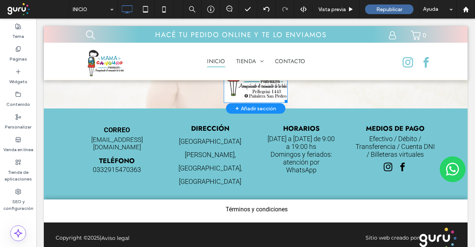
scroll to position [970, 0]
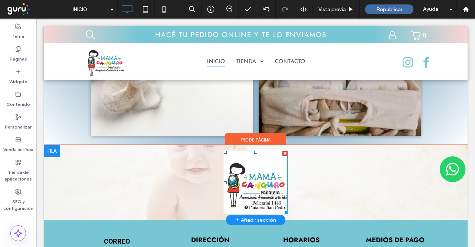
click at [283, 153] on div at bounding box center [284, 153] width 5 height 5
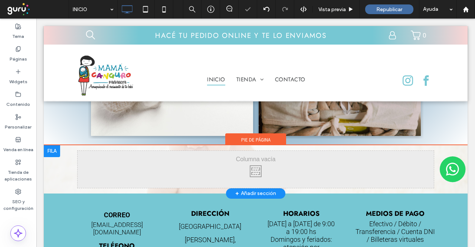
click at [55, 150] on div at bounding box center [52, 151] width 16 height 12
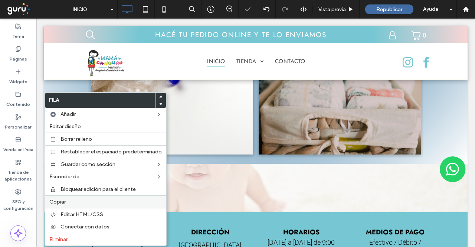
scroll to position [988, 0]
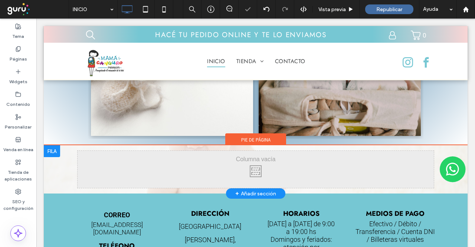
click at [52, 148] on div at bounding box center [52, 151] width 16 height 12
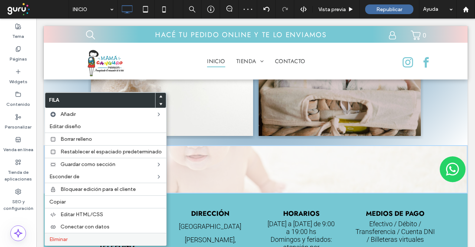
click at [62, 237] on span "Eliminar" at bounding box center [58, 239] width 18 height 6
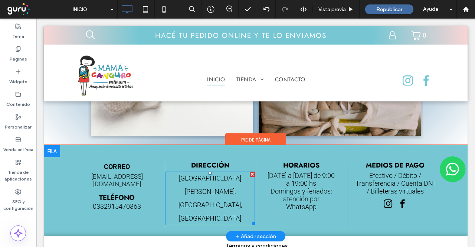
click at [214, 186] on span "San Pedro, Buenos Aires, Argentina" at bounding box center [209, 198] width 63 height 48
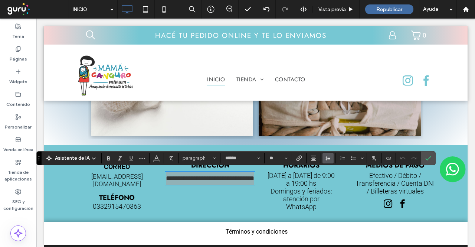
drag, startPoint x: 323, startPoint y: 156, endPoint x: 329, endPoint y: 159, distance: 6.3
click at [325, 156] on icon "Altura de la línea" at bounding box center [328, 158] width 6 height 6
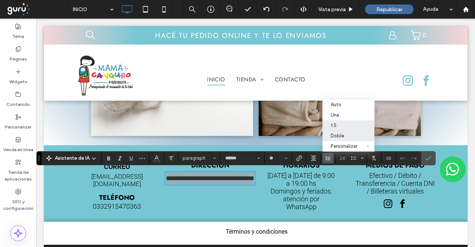
drag, startPoint x: 334, startPoint y: 124, endPoint x: 283, endPoint y: 173, distance: 71.1
click at [334, 124] on div "1.5" at bounding box center [343, 125] width 27 height 6
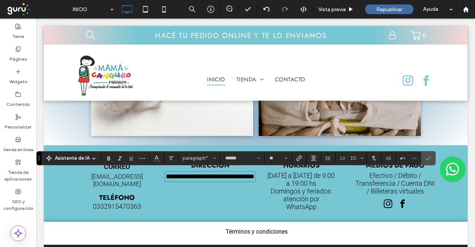
click at [310, 187] on span "Lunes a sábado de 9:00 a 19:00 hs Domingos y feriados: atención por WhatsApp" at bounding box center [300, 190] width 67 height 39
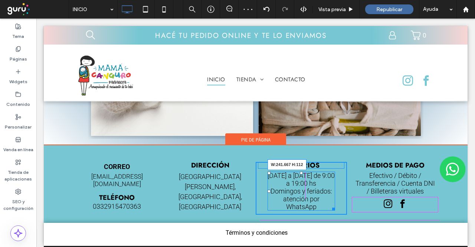
drag, startPoint x: 327, startPoint y: 209, endPoint x: 374, endPoint y: 230, distance: 51.5
click at [343, 208] on div "CORREO mamacangurosp@gmail.com TELÉFONO 0332915470363 Click To Paste DIRECCIÓN …" at bounding box center [255, 188] width 364 height 53
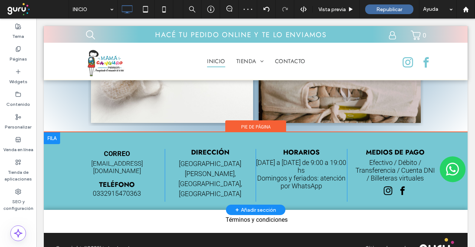
scroll to position [1023, 0]
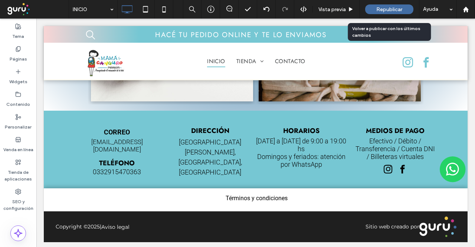
click at [383, 11] on span "Republicar" at bounding box center [389, 9] width 26 height 6
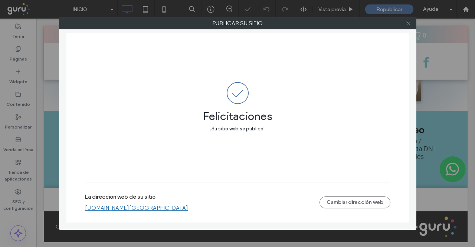
click at [409, 22] on icon at bounding box center [408, 23] width 6 height 6
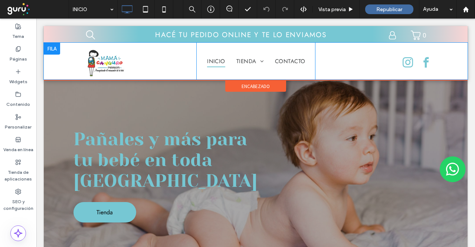
scroll to position [0, 0]
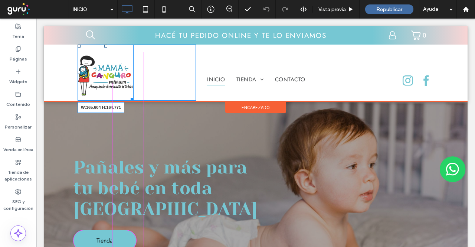
drag, startPoint x: 130, startPoint y: 98, endPoint x: 322, endPoint y: 96, distance: 192.1
click at [134, 100] on div at bounding box center [131, 98] width 6 height 6
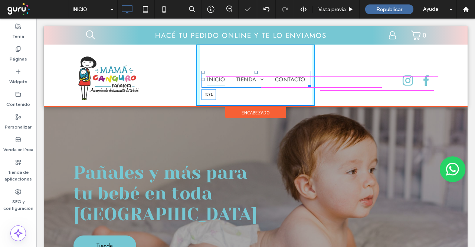
drag, startPoint x: 254, startPoint y: 72, endPoint x: 254, endPoint y: 68, distance: 3.8
click at [254, 68] on div "INICIO TIENDA Higiene y alimentación Juguetes y accesorios Mamaderas y chupetes…" at bounding box center [255, 75] width 119 height 61
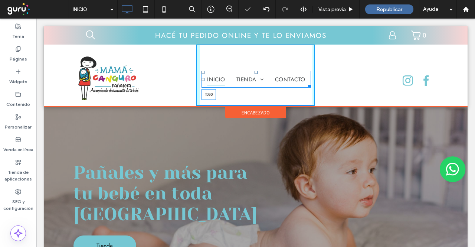
drag, startPoint x: 254, startPoint y: 71, endPoint x: 362, endPoint y: 96, distance: 111.4
click at [255, 71] on nav "INICIO TIENDA Higiene y alimentación Juguetes y accesorios Mamaderas y chupetes…" at bounding box center [255, 79] width 109 height 17
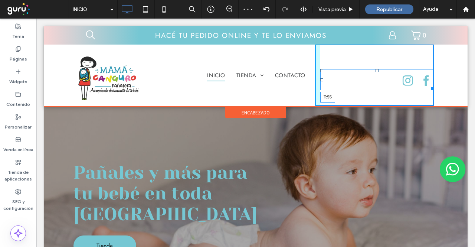
drag, startPoint x: 375, startPoint y: 69, endPoint x: 410, endPoint y: 89, distance: 40.5
click at [375, 69] on div at bounding box center [376, 70] width 3 height 3
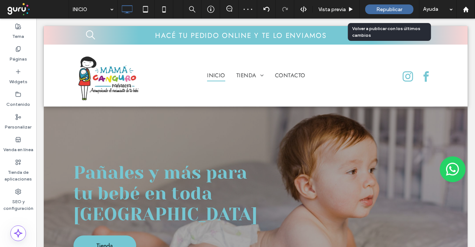
click at [380, 9] on span "Republicar" at bounding box center [389, 9] width 26 height 6
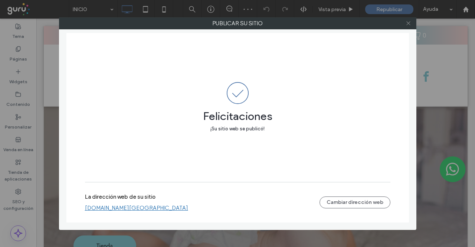
click at [411, 24] on icon at bounding box center [408, 23] width 6 height 6
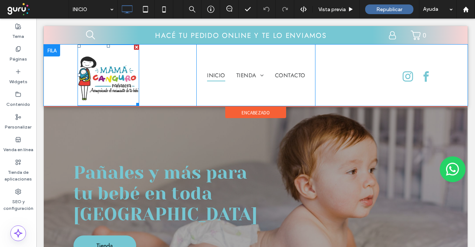
click at [125, 79] on img at bounding box center [109, 75] width 62 height 61
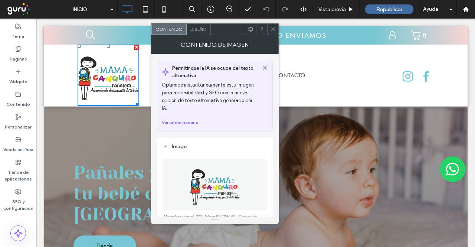
click at [205, 29] on span "Diseño" at bounding box center [198, 29] width 16 height 6
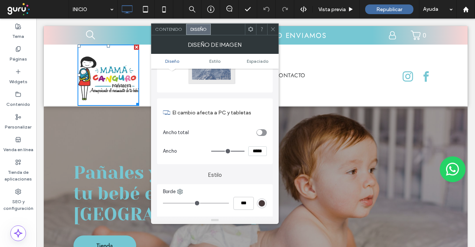
scroll to position [185, 0]
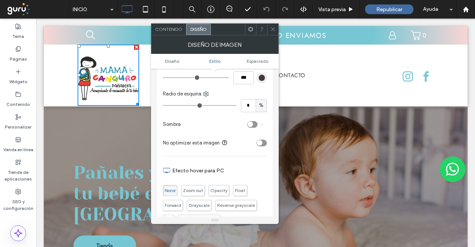
click at [259, 141] on div "toggle" at bounding box center [260, 143] width 6 height 6
click at [272, 29] on icon at bounding box center [273, 29] width 6 height 6
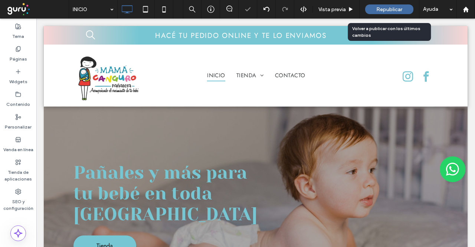
click at [389, 9] on span "Republicar" at bounding box center [389, 9] width 26 height 6
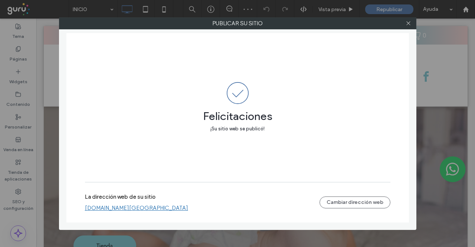
click at [171, 207] on link "[DOMAIN_NAME][GEOGRAPHIC_DATA]" at bounding box center [136, 207] width 103 height 7
click at [406, 22] on icon at bounding box center [408, 23] width 6 height 6
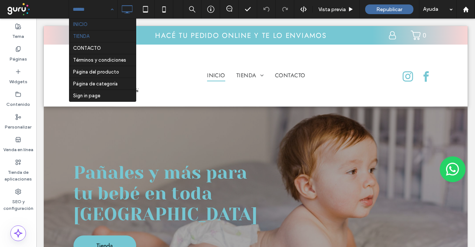
drag, startPoint x: 85, startPoint y: 10, endPoint x: 85, endPoint y: 32, distance: 21.9
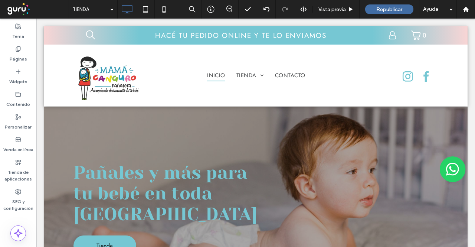
click at [90, 5] on input at bounding box center [91, 9] width 37 height 19
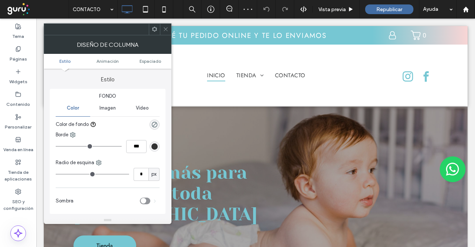
click at [167, 30] on icon at bounding box center [166, 29] width 6 height 6
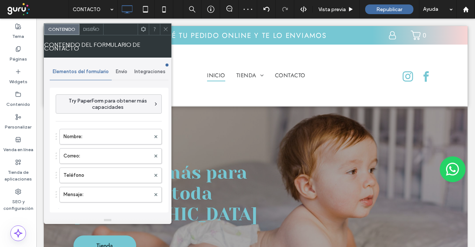
click at [122, 75] on div "Envío" at bounding box center [122, 71] width 20 height 16
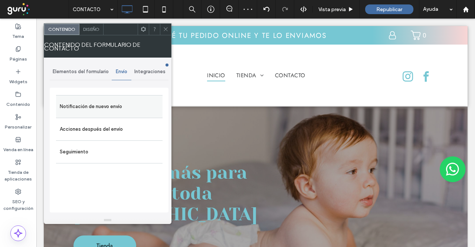
click at [120, 102] on label "Notificación de nuevo envío" at bounding box center [109, 106] width 99 height 15
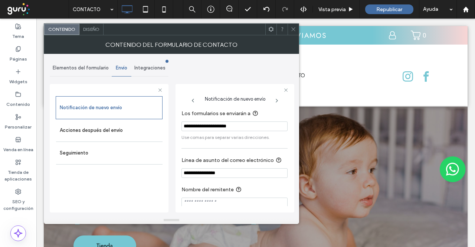
drag, startPoint x: 295, startPoint y: 31, endPoint x: 296, endPoint y: 34, distance: 3.8
click at [295, 31] on icon at bounding box center [293, 29] width 6 height 6
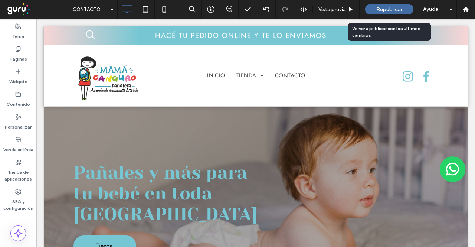
drag, startPoint x: 384, startPoint y: 9, endPoint x: 363, endPoint y: 0, distance: 23.1
click at [384, 9] on span "Republicar" at bounding box center [389, 9] width 26 height 6
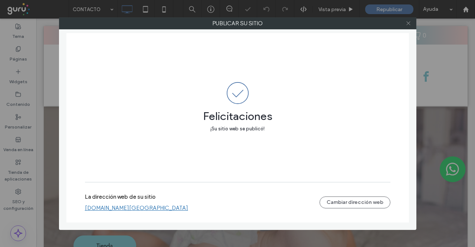
click at [409, 23] on icon at bounding box center [408, 23] width 6 height 6
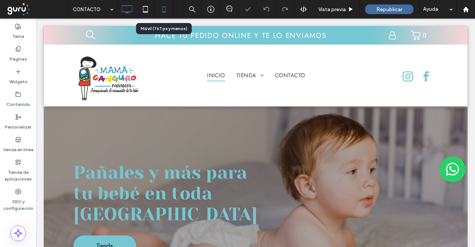
click at [168, 6] on icon at bounding box center [163, 9] width 15 height 15
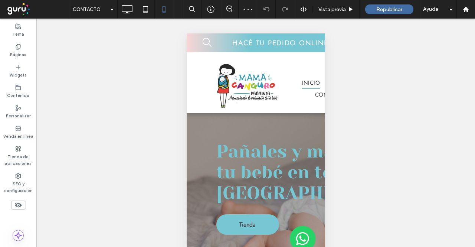
scroll to position [60, 0]
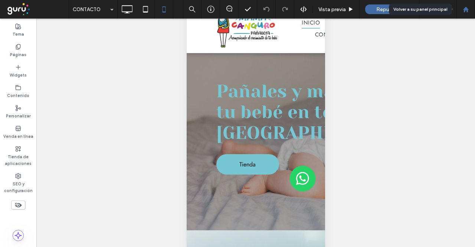
click at [472, 10] on div at bounding box center [466, 9] width 18 height 6
